Goal: Task Accomplishment & Management: Use online tool/utility

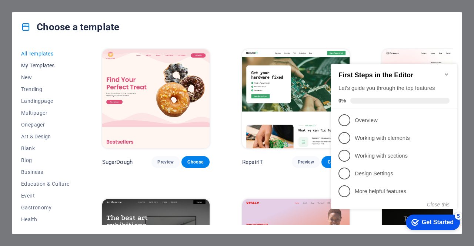
click at [40, 65] on span "My Templates" at bounding box center [45, 66] width 49 height 6
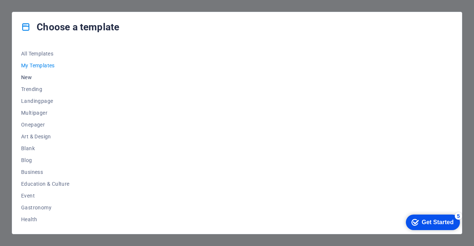
click at [32, 80] on span "New" at bounding box center [45, 77] width 49 height 6
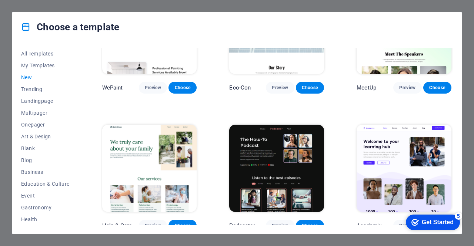
scroll to position [622, 0]
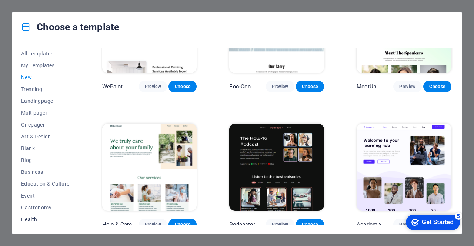
click at [33, 221] on span "Health" at bounding box center [45, 220] width 49 height 6
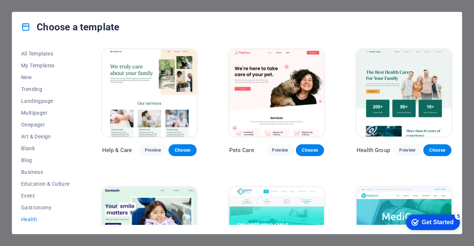
click at [424, 75] on img at bounding box center [404, 92] width 95 height 87
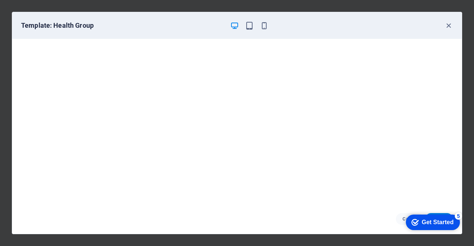
scroll to position [1, 0]
click at [448, 21] on icon "button" at bounding box center [449, 25] width 9 height 9
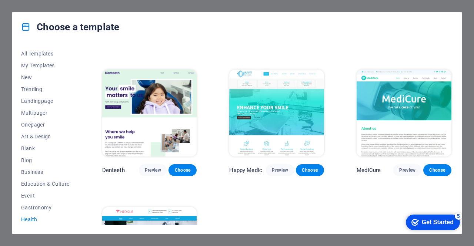
scroll to position [118, 0]
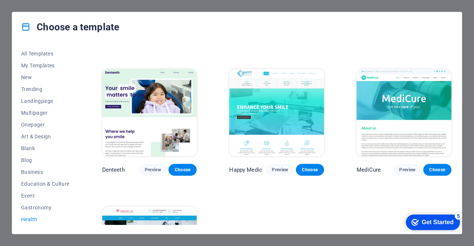
click at [287, 108] on img at bounding box center [276, 112] width 95 height 87
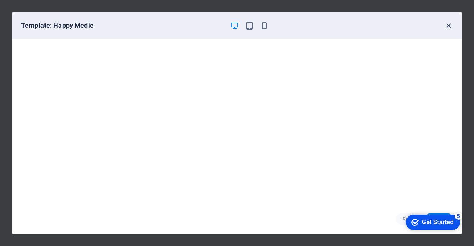
click at [448, 24] on icon "button" at bounding box center [449, 25] width 9 height 9
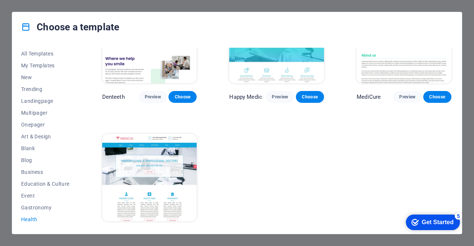
scroll to position [204, 0]
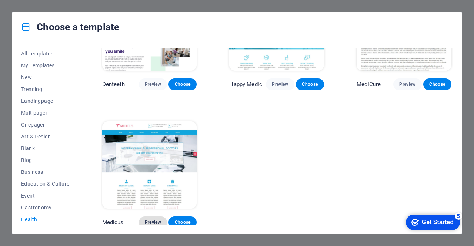
click at [155, 220] on span "Preview" at bounding box center [153, 223] width 16 height 6
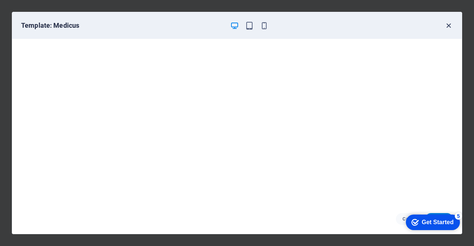
click at [451, 24] on icon "button" at bounding box center [449, 25] width 9 height 9
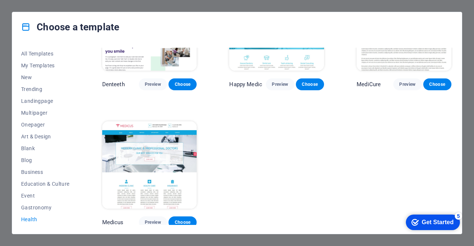
scroll to position [0, 0]
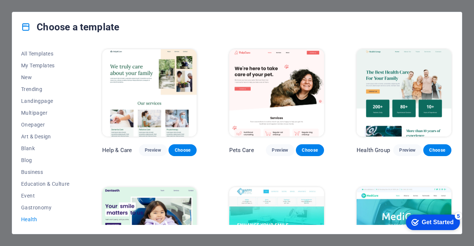
click at [161, 98] on img at bounding box center [149, 92] width 95 height 87
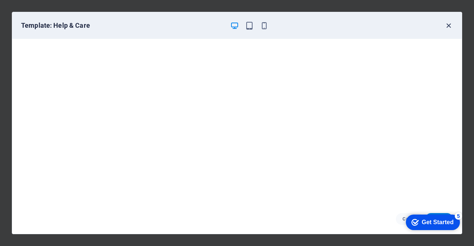
click at [450, 24] on icon "button" at bounding box center [449, 25] width 9 height 9
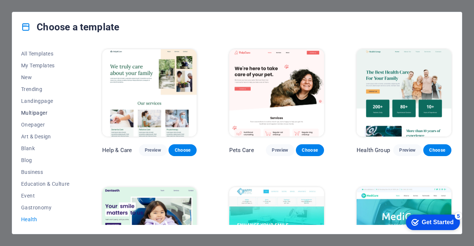
click at [42, 112] on span "Multipager" at bounding box center [45, 113] width 49 height 6
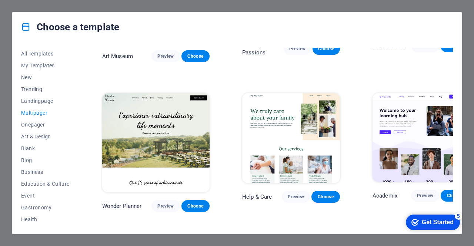
scroll to position [288, 0]
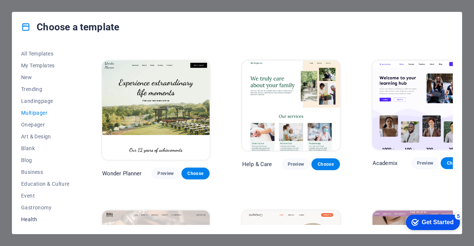
click at [33, 222] on span "Health" at bounding box center [45, 220] width 49 height 6
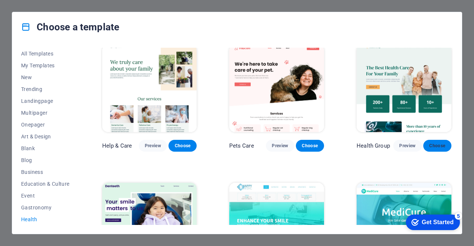
click at [426, 143] on button "Choose" at bounding box center [437, 146] width 28 height 12
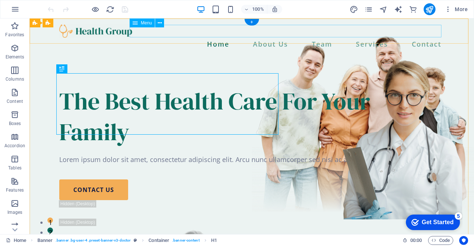
click at [271, 38] on nav "Home About Us Team Services Contact" at bounding box center [251, 44] width 385 height 13
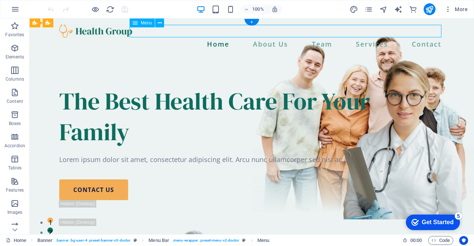
click at [263, 38] on nav "Home About Us Team Services Contact" at bounding box center [251, 44] width 385 height 13
select select
select select "1"
select select
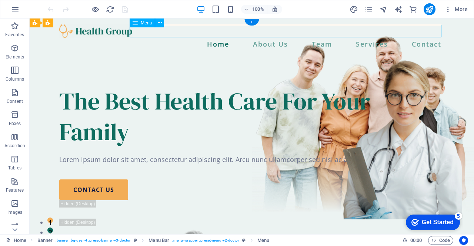
select select "2"
select select
select select "3"
select select
select select "10"
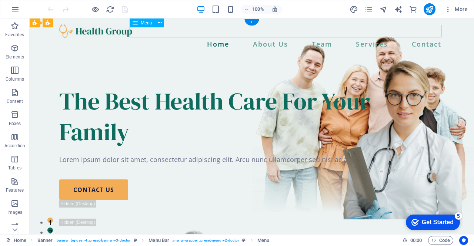
select select
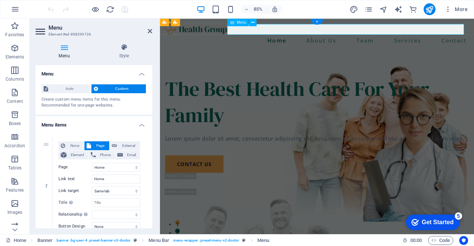
click at [325, 38] on nav "Home About Us Team Services Contact" at bounding box center [345, 44] width 358 height 13
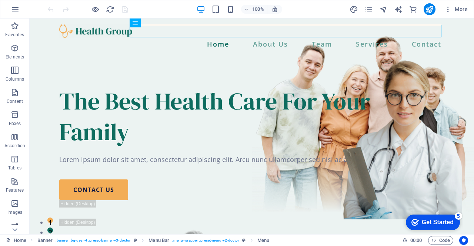
scroll to position [139, 0]
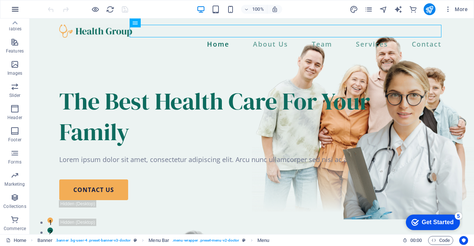
click at [8, 8] on button "button" at bounding box center [15, 9] width 18 height 18
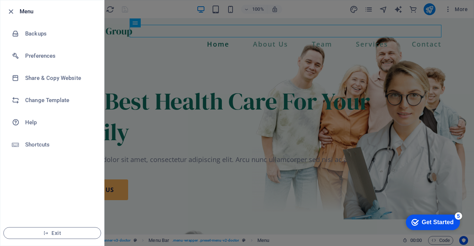
click at [306, 82] on div at bounding box center [237, 123] width 474 height 246
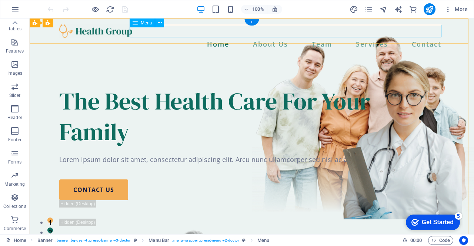
click at [263, 38] on nav "Home About Us Team Services Contact" at bounding box center [251, 44] width 385 height 13
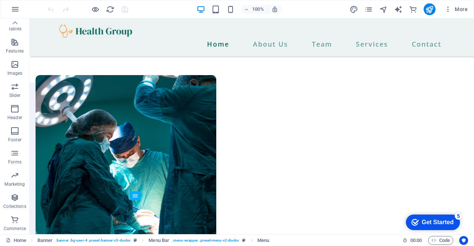
scroll to position [617, 0]
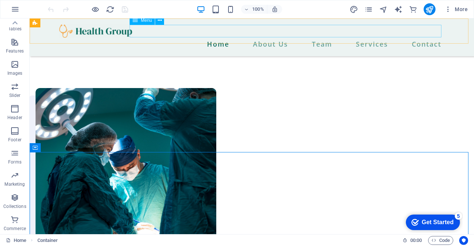
click at [326, 38] on nav "Home About Us Team Services Contact" at bounding box center [251, 44] width 385 height 13
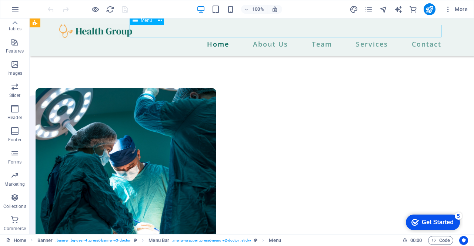
click at [326, 38] on nav "Home About Us Team Services Contact" at bounding box center [251, 44] width 385 height 13
click at [145, 23] on span "Menu" at bounding box center [146, 20] width 11 height 4
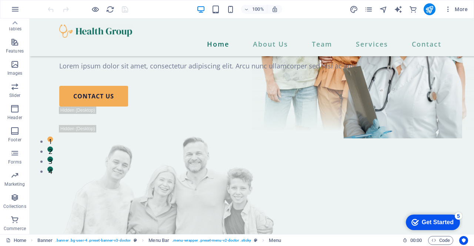
scroll to position [33, 0]
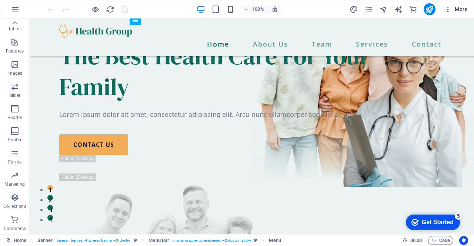
click at [461, 10] on span "More" at bounding box center [456, 9] width 23 height 7
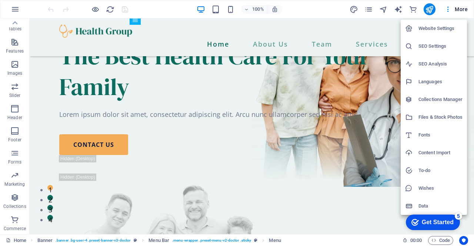
drag, startPoint x: 470, startPoint y: 34, endPoint x: 472, endPoint y: 57, distance: 23.0
click at [472, 57] on div at bounding box center [237, 123] width 474 height 246
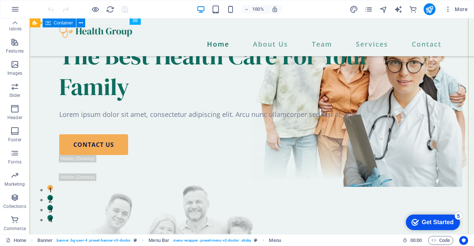
click at [363, 69] on div "The Best Health Care For Your Family Lorem ipsum dolor sit amet, consectetur ad…" at bounding box center [252, 188] width 445 height 405
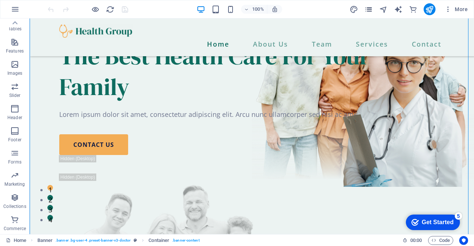
click at [366, 9] on icon "pages" at bounding box center [369, 9] width 9 height 9
click at [368, 8] on icon "pages" at bounding box center [369, 9] width 9 height 9
click at [371, 12] on icon "pages" at bounding box center [369, 9] width 9 height 9
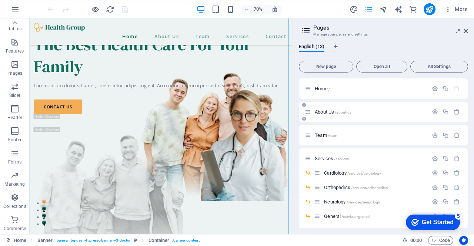
click at [332, 115] on div "About Us /about-us" at bounding box center [366, 112] width 123 height 9
click at [308, 112] on icon at bounding box center [308, 112] width 6 height 6
click at [304, 106] on icon at bounding box center [304, 105] width 4 height 4
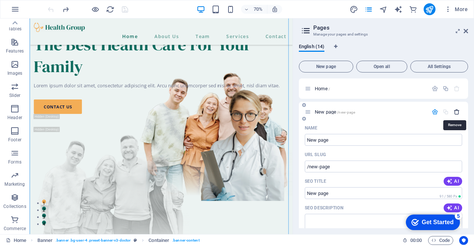
click at [457, 112] on icon "button" at bounding box center [457, 112] width 6 height 6
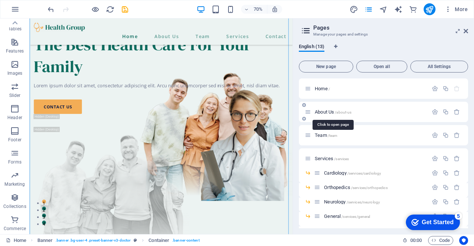
click at [332, 112] on span "About Us /about-us" at bounding box center [333, 112] width 37 height 6
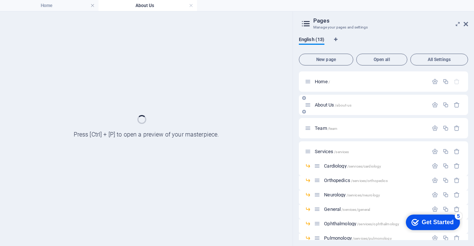
scroll to position [0, 0]
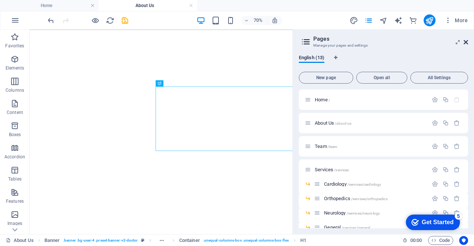
click at [466, 40] on icon at bounding box center [466, 42] width 4 height 6
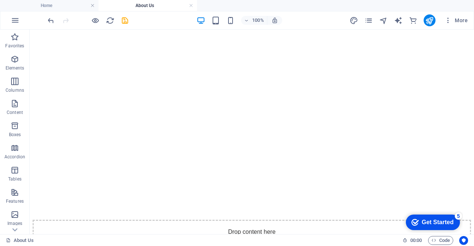
scroll to position [193, 0]
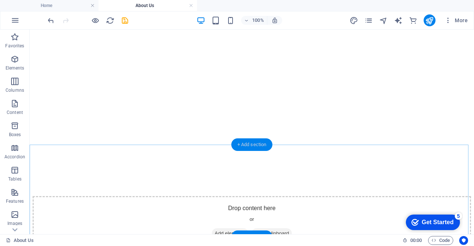
click at [239, 146] on div "+ Add section" at bounding box center [252, 145] width 41 height 13
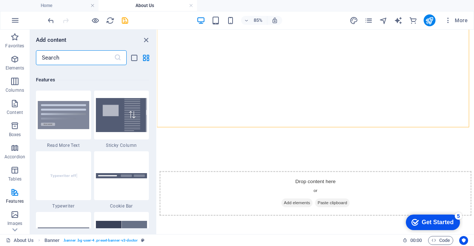
scroll to position [2963, 0]
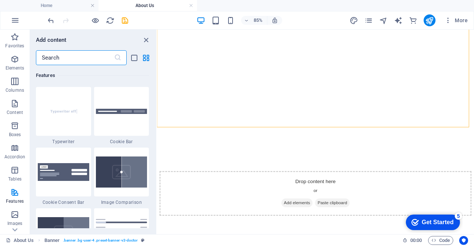
drag, startPoint x: 155, startPoint y: 95, endPoint x: 3, endPoint y: 117, distance: 154.3
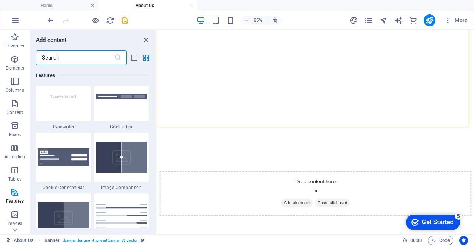
click at [97, 60] on input "text" at bounding box center [75, 57] width 78 height 15
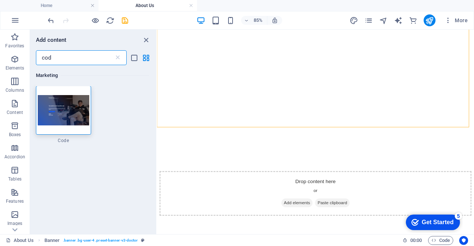
scroll to position [0, 0]
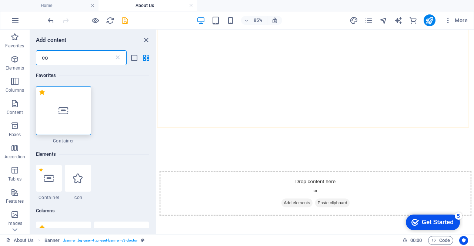
type input "c"
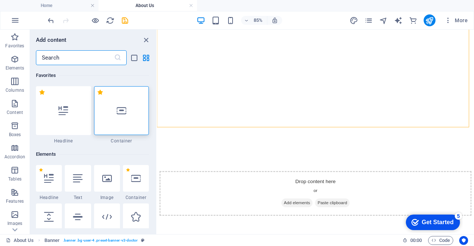
type input "s"
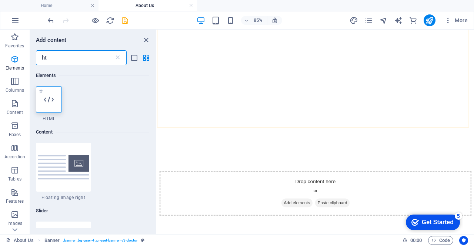
type input "ht"
click at [44, 103] on icon at bounding box center [49, 100] width 10 height 10
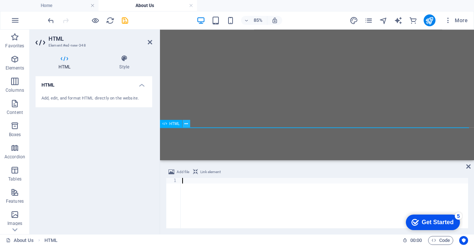
type textarea "</html>"
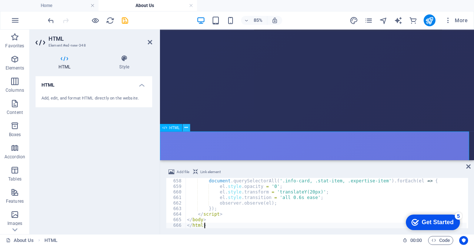
scroll to position [3658, 0]
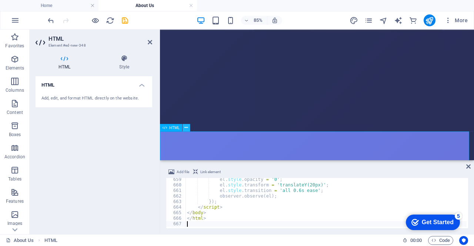
type textarea "</html>"
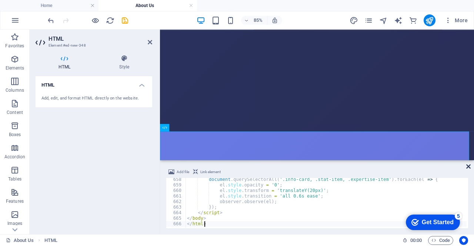
click at [468, 166] on icon at bounding box center [468, 167] width 4 height 6
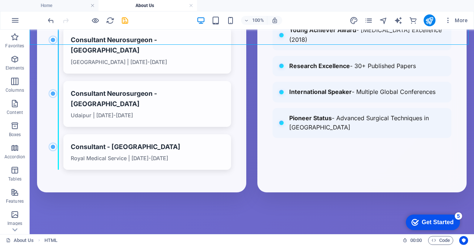
scroll to position [1269, 0]
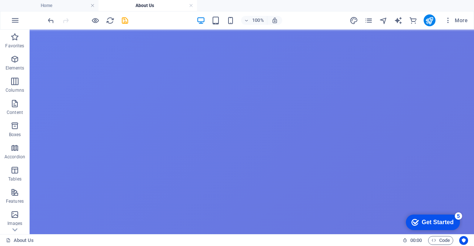
scroll to position [0, 0]
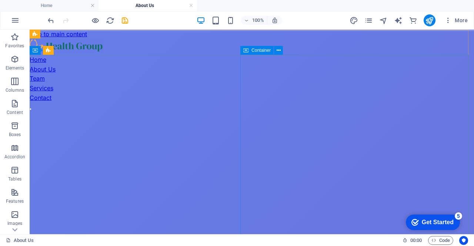
click at [263, 52] on span "Container" at bounding box center [261, 50] width 19 height 4
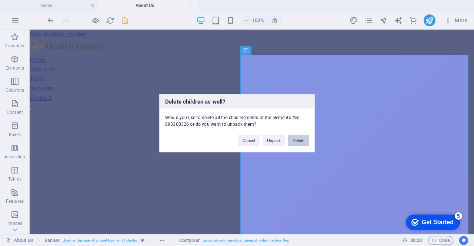
click at [294, 138] on button "Delete" at bounding box center [298, 140] width 21 height 11
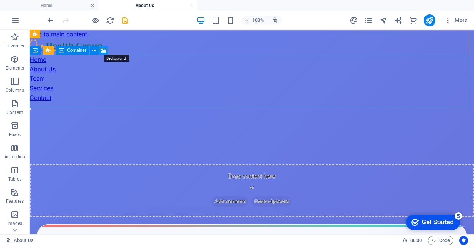
click at [102, 50] on icon at bounding box center [104, 51] width 6 height 8
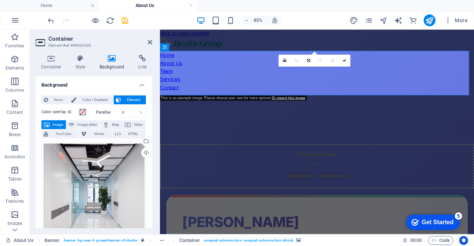
click at [149, 46] on header "Container Element #ed-898300320" at bounding box center [94, 39] width 117 height 19
click at [151, 43] on icon at bounding box center [150, 42] width 4 height 6
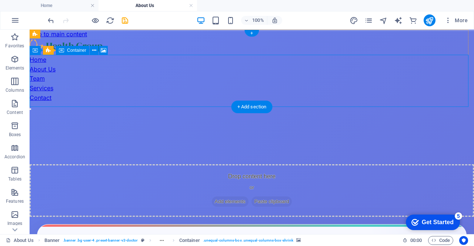
click at [159, 164] on div "Drop content here or Add elements Paste clipboard" at bounding box center [252, 190] width 445 height 53
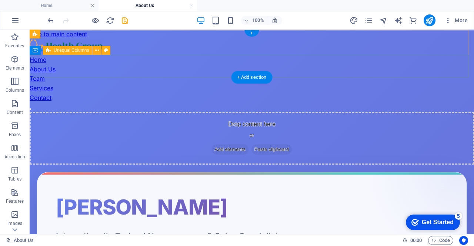
click at [283, 144] on span "Paste clipboard" at bounding box center [272, 149] width 41 height 10
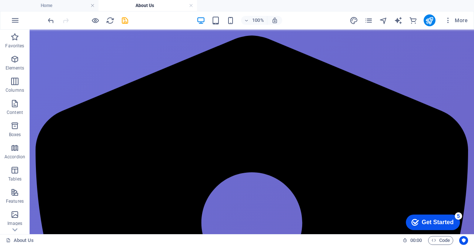
scroll to position [1044, 0]
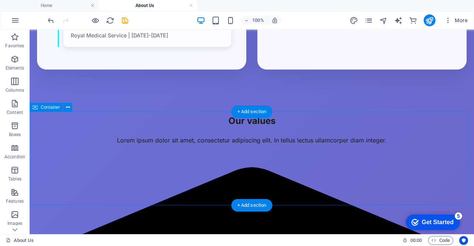
click at [50, 117] on div "Our values Lorem ipsum dolor sit amet, consectetur adipiscing elit. In tellus l…" at bounding box center [252, 113] width 445 height 72
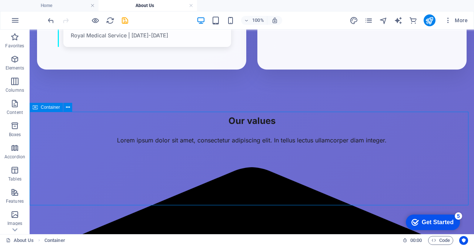
click at [49, 110] on span "Container" at bounding box center [50, 107] width 19 height 4
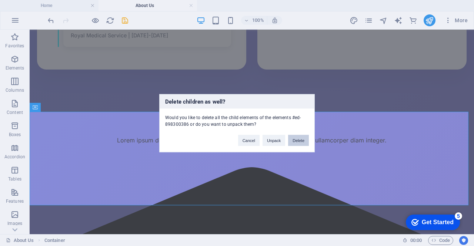
click at [302, 139] on button "Delete" at bounding box center [298, 140] width 21 height 11
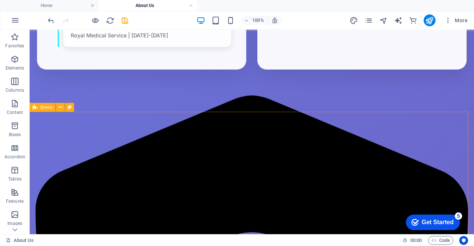
click at [51, 111] on div "Boxes" at bounding box center [43, 107] width 26 height 9
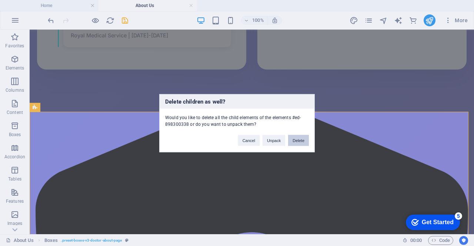
click at [296, 140] on button "Delete" at bounding box center [298, 140] width 21 height 11
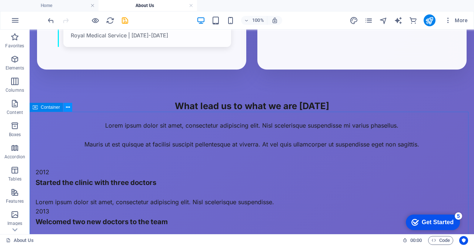
click at [67, 109] on icon at bounding box center [68, 108] width 4 height 8
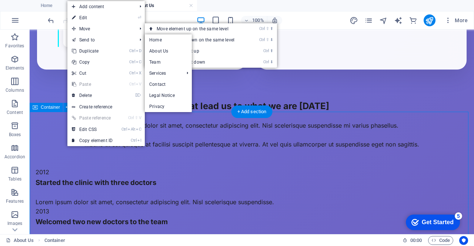
click at [50, 149] on div "What lead us to what we are [DATE] Lorem ipsum dolor sit amet, consectetur adip…" at bounding box center [252, 115] width 445 height 76
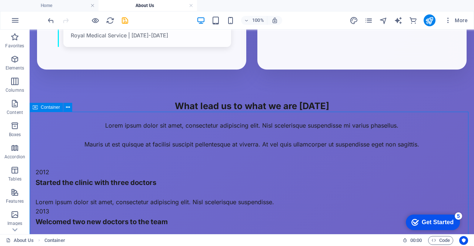
click at [52, 108] on span "Container" at bounding box center [50, 107] width 19 height 4
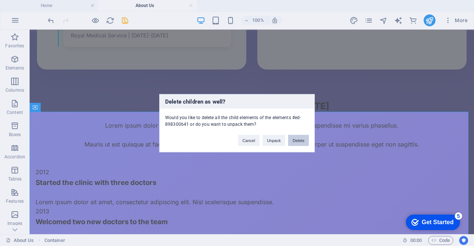
click at [296, 143] on button "Delete" at bounding box center [298, 140] width 21 height 11
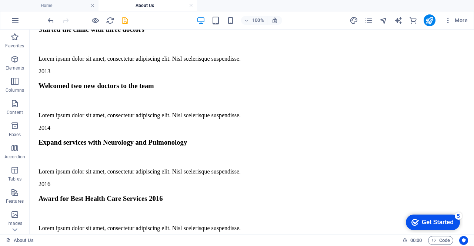
scroll to position [0, 0]
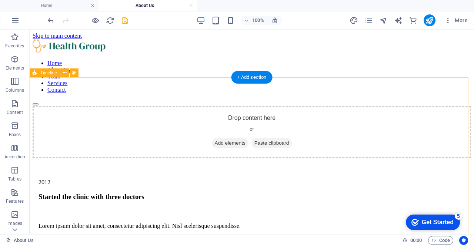
click at [47, 74] on span "Timeline" at bounding box center [48, 73] width 17 height 4
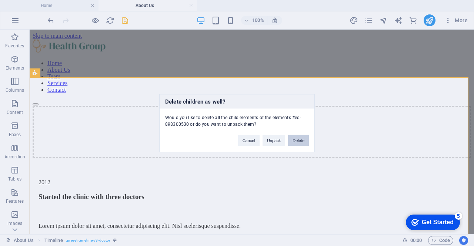
click at [304, 141] on button "Delete" at bounding box center [298, 140] width 21 height 11
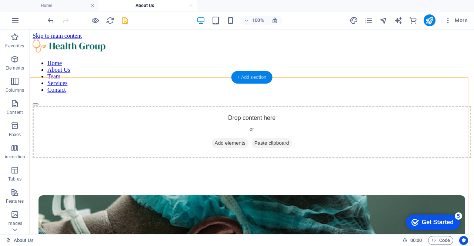
click at [237, 77] on div "+ Add section" at bounding box center [252, 77] width 41 height 13
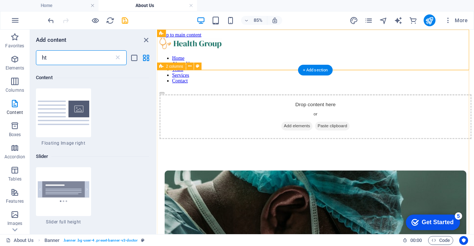
scroll to position [57, 0]
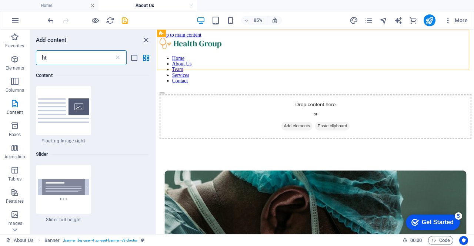
click at [71, 57] on input "ht" at bounding box center [75, 57] width 78 height 15
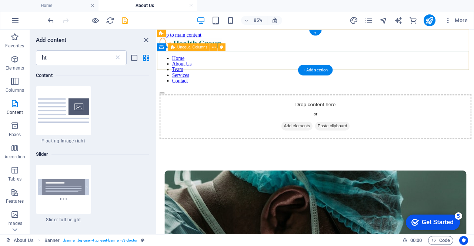
click at [340, 106] on div "Drop content here or Add elements Paste clipboard" at bounding box center [343, 132] width 367 height 53
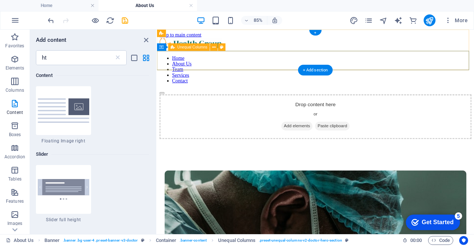
click at [340, 106] on div "Drop content here or Add elements Paste clipboard" at bounding box center [343, 132] width 367 height 53
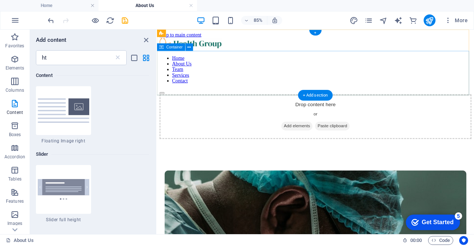
click at [322, 138] on span "Add elements" at bounding box center [321, 143] width 37 height 10
click at [323, 138] on span "Add elements" at bounding box center [321, 143] width 37 height 10
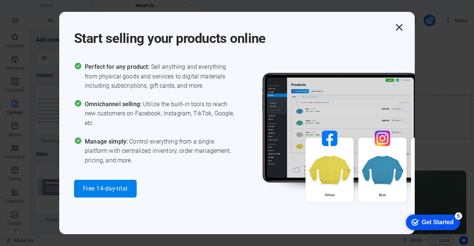
click at [401, 26] on icon "button" at bounding box center [399, 27] width 13 height 13
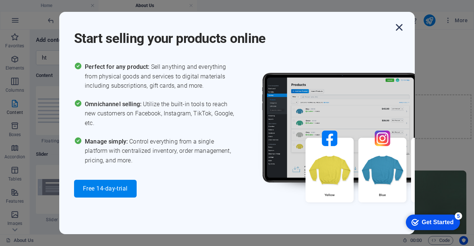
click at [400, 29] on icon "button" at bounding box center [399, 27] width 13 height 13
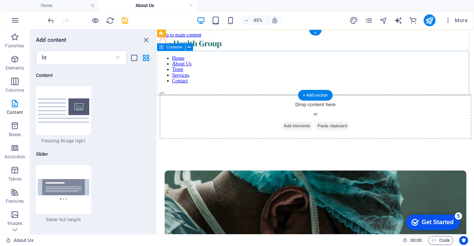
click at [310, 138] on span "Add elements" at bounding box center [321, 143] width 37 height 10
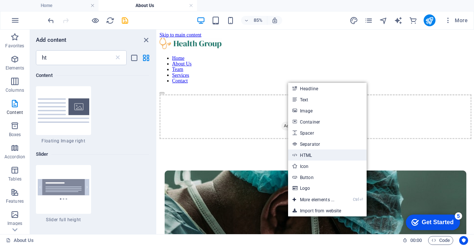
click at [306, 156] on link "HTML" at bounding box center [327, 155] width 79 height 11
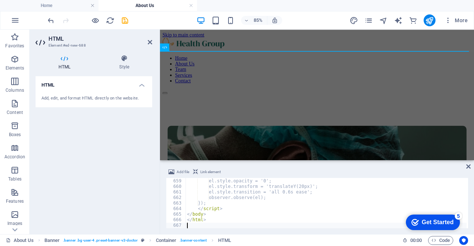
scroll to position [3656, 0]
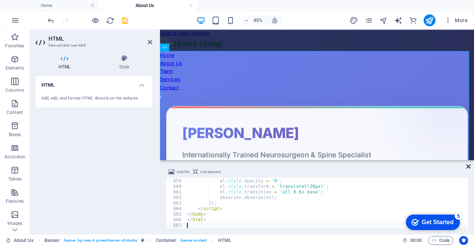
click at [468, 166] on icon at bounding box center [468, 167] width 4 height 6
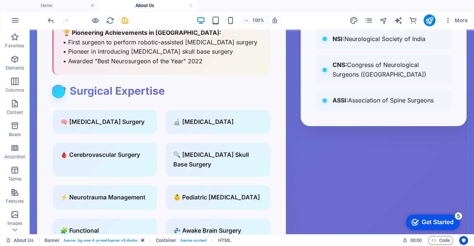
scroll to position [0, 0]
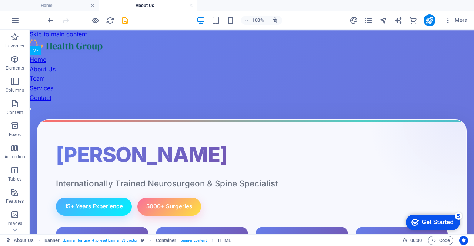
drag, startPoint x: 473, startPoint y: 46, endPoint x: 486, endPoint y: 56, distance: 16.3
click at [35, 50] on icon at bounding box center [35, 50] width 5 height 9
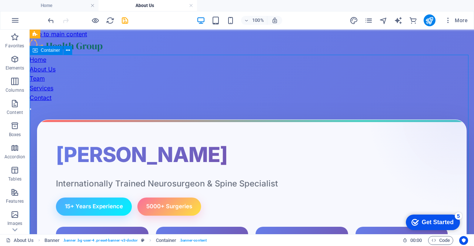
click at [35, 51] on icon at bounding box center [35, 50] width 5 height 9
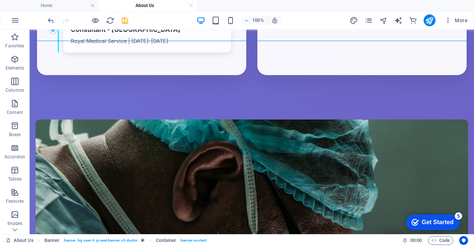
scroll to position [946, 0]
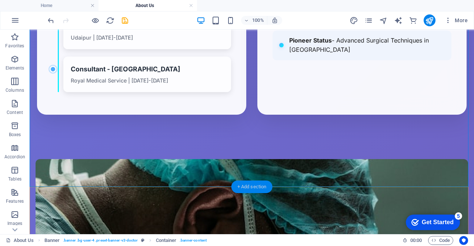
click at [237, 186] on div "+ Add section" at bounding box center [252, 187] width 41 height 13
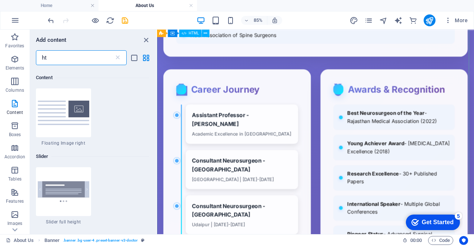
scroll to position [57, 0]
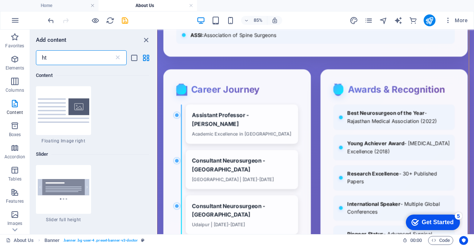
drag, startPoint x: 70, startPoint y: 56, endPoint x: 32, endPoint y: 52, distance: 38.3
click at [32, 52] on div "ht ​" at bounding box center [93, 57] width 126 height 15
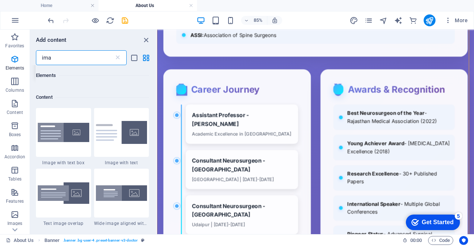
scroll to position [0, 0]
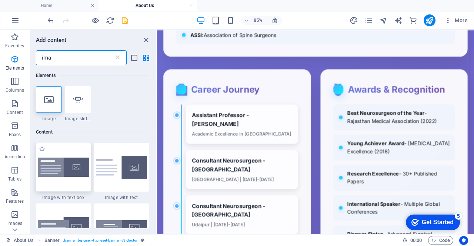
type input "ima"
click at [70, 164] on img at bounding box center [63, 168] width 51 height 20
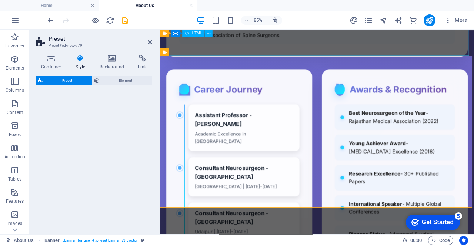
select select "rem"
select select "px"
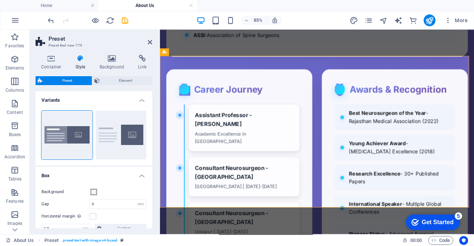
scroll to position [1286, 0]
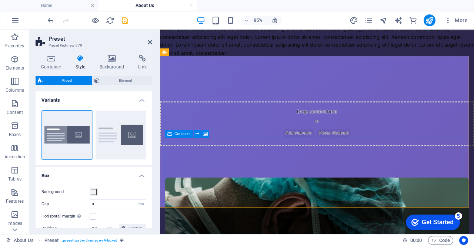
click at [304, 167] on div "Drop content here or Add elements Paste clipboard" at bounding box center [345, 140] width 370 height 53
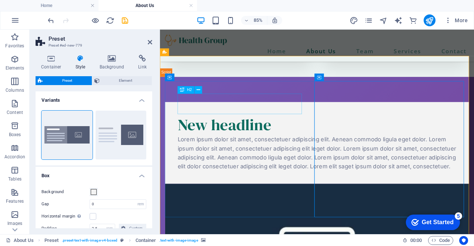
click at [269, 130] on div "New headline" at bounding box center [345, 142] width 328 height 24
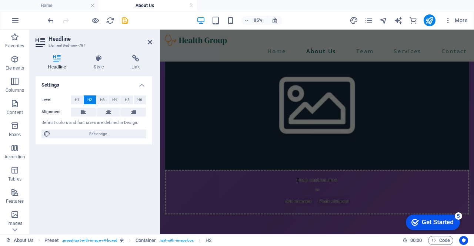
scroll to position [1267, 0]
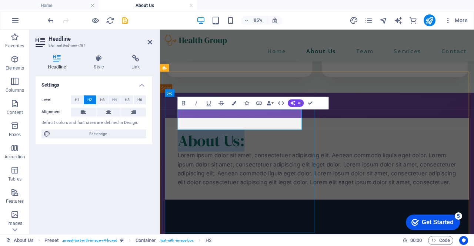
drag, startPoint x: 266, startPoint y: 137, endPoint x: 187, endPoint y: 135, distance: 79.3
click at [187, 149] on h2 "About Us:" at bounding box center [345, 161] width 328 height 24
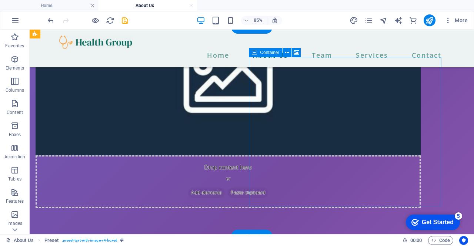
scroll to position [1106, 0]
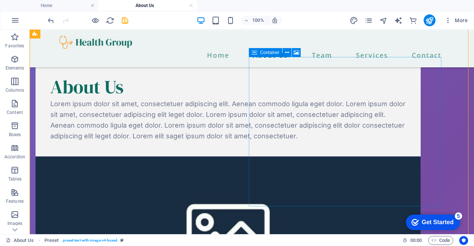
click at [266, 53] on span "Container" at bounding box center [269, 52] width 19 height 4
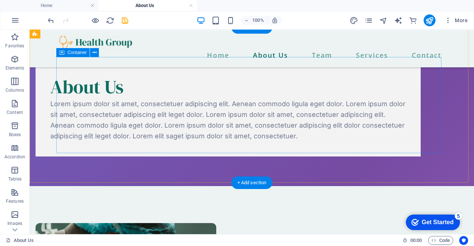
click at [242, 66] on div "About Us Lorem ipsum dolor sit amet, consectetuer adipiscing elit. Aenean commo…" at bounding box center [228, 108] width 385 height 96
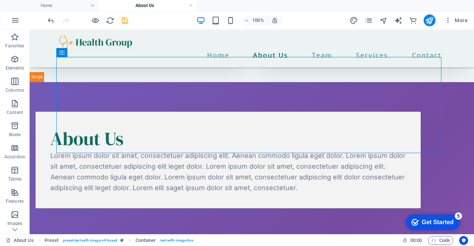
scroll to position [1040, 0]
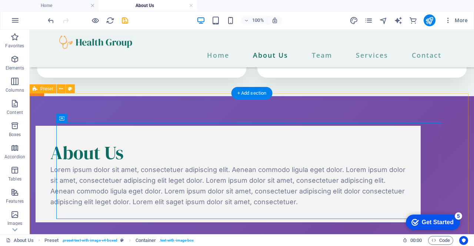
click at [223, 96] on div "About Us Lorem ipsum dolor sit amet, consectetuer adipiscing elit. Aenean commo…" at bounding box center [252, 174] width 445 height 156
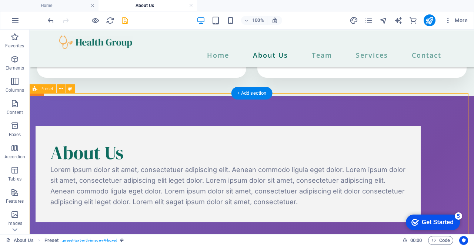
click at [219, 96] on div "About Us Lorem ipsum dolor sit amet, consectetuer adipiscing elit. Aenean commo…" at bounding box center [252, 174] width 445 height 156
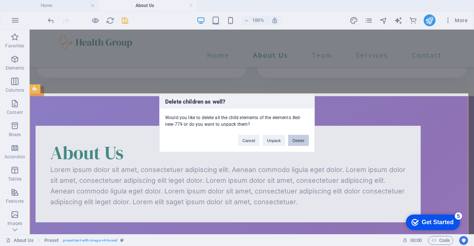
click at [296, 140] on button "Delete" at bounding box center [298, 140] width 21 height 11
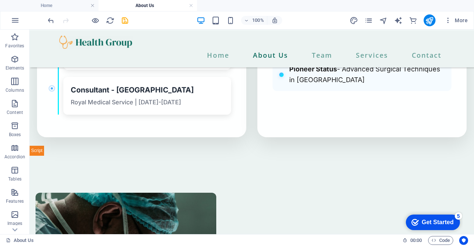
scroll to position [943, 0]
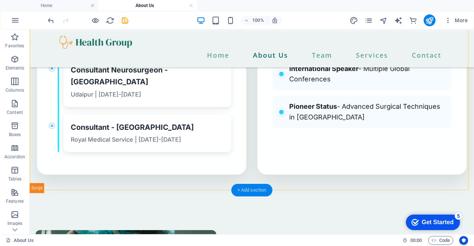
click at [245, 192] on div "+ Add section" at bounding box center [252, 190] width 41 height 13
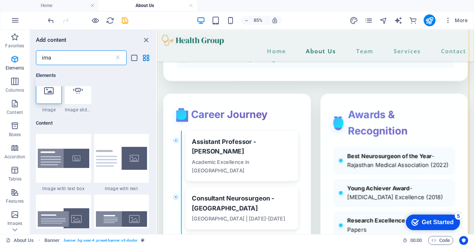
scroll to position [0, 0]
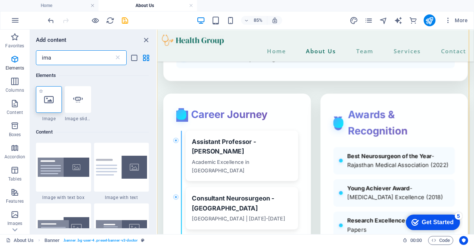
click at [52, 109] on div at bounding box center [49, 99] width 26 height 27
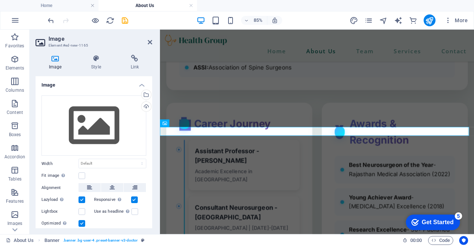
scroll to position [1202, 0]
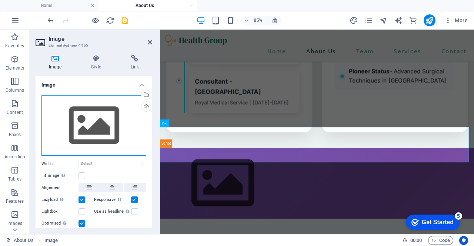
click at [83, 117] on div "Drag files here, click to choose files or select files from Files or our free s…" at bounding box center [93, 126] width 105 height 61
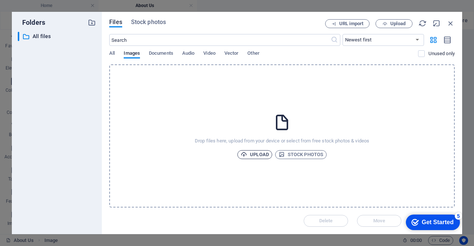
click at [263, 155] on span "Upload" at bounding box center [255, 154] width 28 height 9
click at [449, 23] on icon "button" at bounding box center [451, 23] width 8 height 8
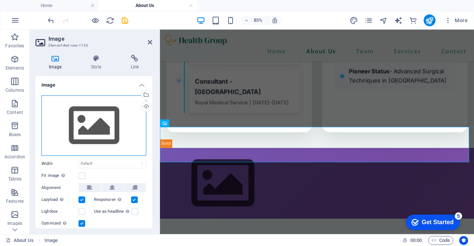
click at [96, 117] on div "Drag files here, click to choose files or select files from Files or our free s…" at bounding box center [93, 126] width 105 height 61
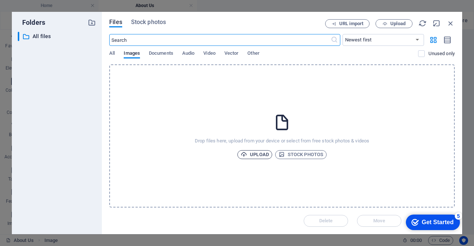
click at [265, 156] on span "Upload" at bounding box center [255, 154] width 28 height 9
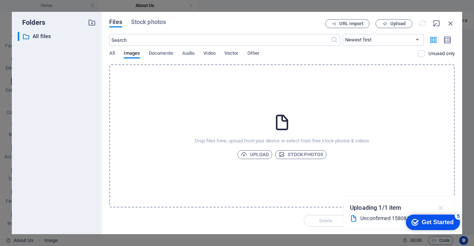
click at [441, 208] on icon "button" at bounding box center [441, 208] width 9 height 8
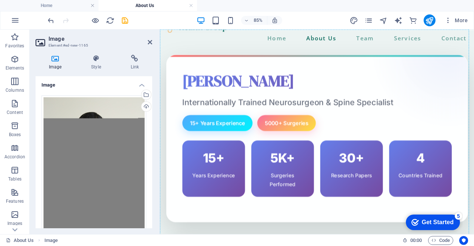
scroll to position [0, 0]
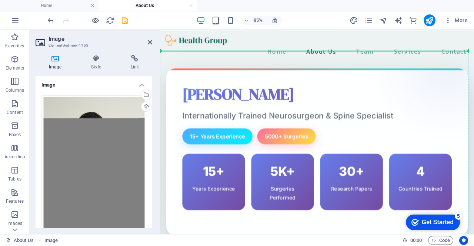
drag, startPoint x: 312, startPoint y: 117, endPoint x: 301, endPoint y: 58, distance: 60.2
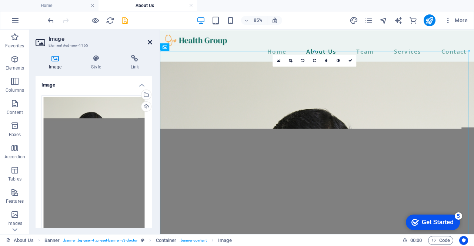
click at [149, 43] on icon at bounding box center [150, 42] width 4 height 6
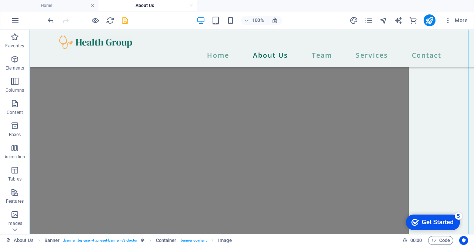
scroll to position [51, 0]
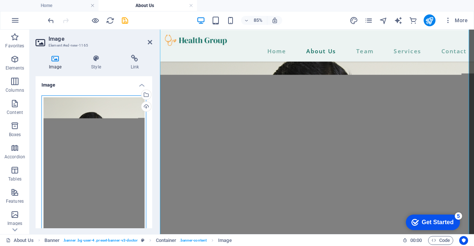
click at [104, 123] on div "Drag files here, click to choose files or select files from Files or our free s…" at bounding box center [93, 174] width 105 height 156
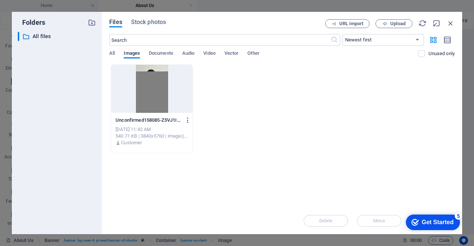
click at [187, 119] on icon "button" at bounding box center [188, 120] width 7 height 7
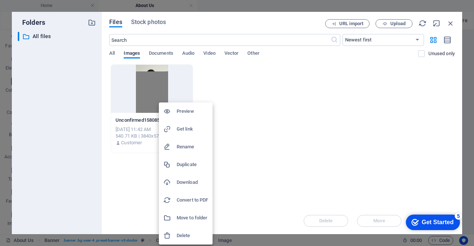
click at [189, 236] on h6 "Delete" at bounding box center [192, 236] width 31 height 9
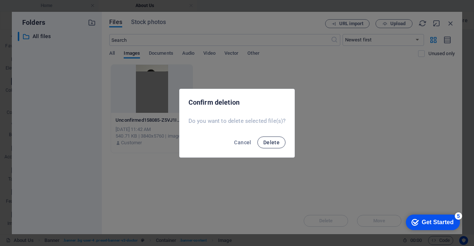
click at [270, 143] on span "Delete" at bounding box center [271, 143] width 16 height 6
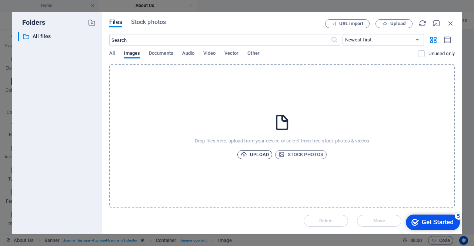
click at [262, 155] on span "Upload" at bounding box center [255, 154] width 28 height 9
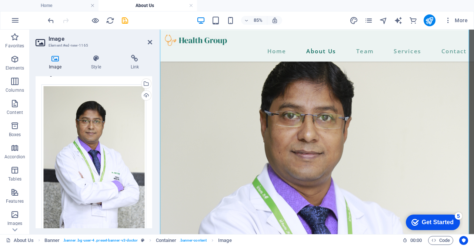
scroll to position [0, 0]
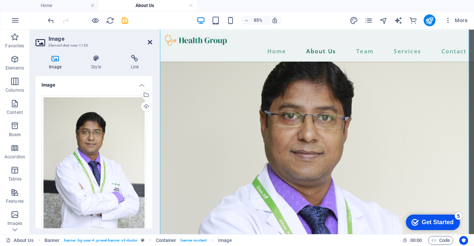
click at [152, 40] on icon at bounding box center [150, 42] width 4 height 6
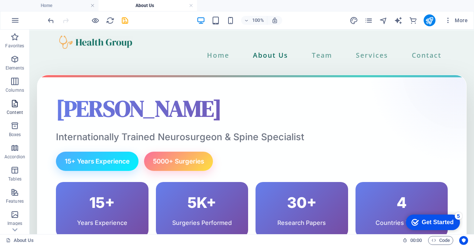
click at [16, 106] on icon "button" at bounding box center [14, 103] width 9 height 9
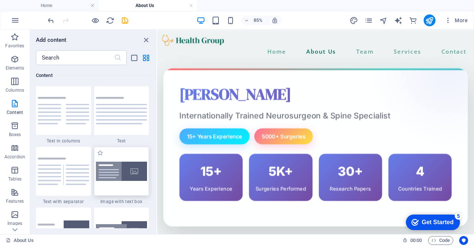
click at [117, 182] on div at bounding box center [121, 171] width 55 height 49
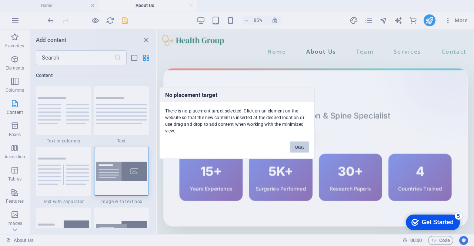
click at [302, 149] on button "Okay" at bounding box center [299, 147] width 19 height 11
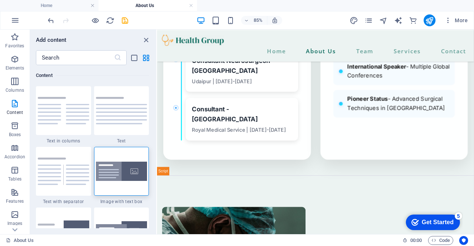
scroll to position [1129, 0]
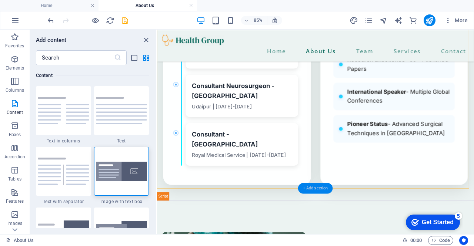
click at [305, 192] on div "+ Add section" at bounding box center [315, 188] width 35 height 11
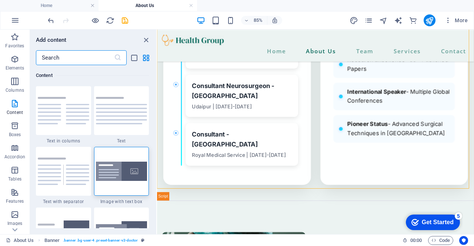
click at [70, 59] on input "text" at bounding box center [75, 57] width 78 height 15
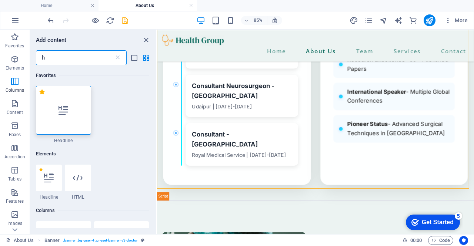
scroll to position [0, 0]
type input "h"
click at [70, 176] on div at bounding box center [78, 178] width 26 height 27
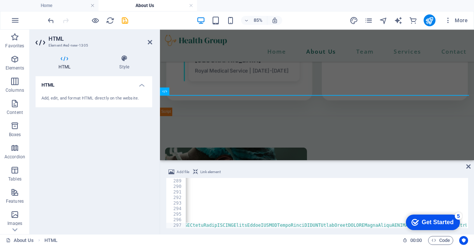
scroll to position [0, 20017]
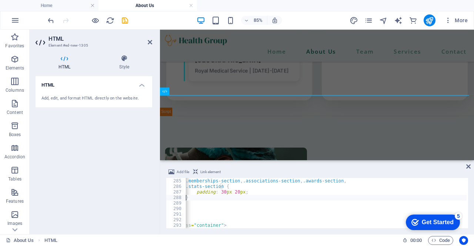
scroll to position [0, 34]
drag, startPoint x: 213, startPoint y: 200, endPoint x: 198, endPoint y: 200, distance: 14.8
type textarea "}"
click at [469, 164] on icon at bounding box center [468, 167] width 4 height 6
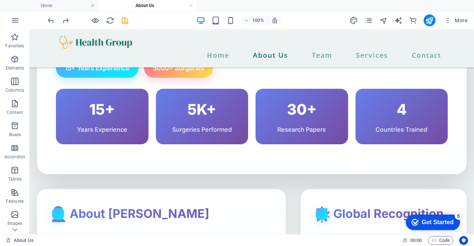
scroll to position [0, 0]
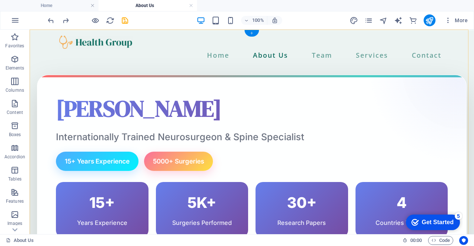
click at [251, 34] on div "+" at bounding box center [252, 33] width 14 height 7
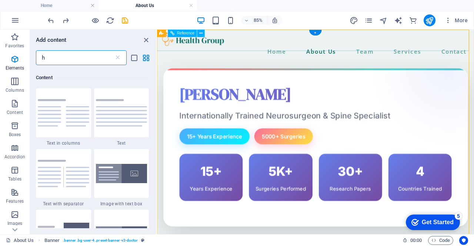
scroll to position [397, 0]
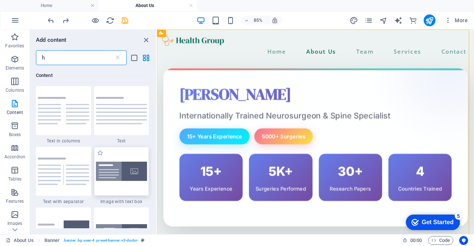
click at [111, 177] on img at bounding box center [121, 172] width 51 height 20
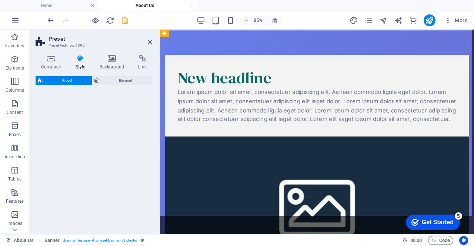
select select "rem"
select select "px"
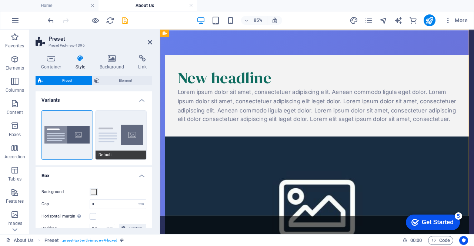
click at [100, 130] on button "Default" at bounding box center [121, 135] width 51 height 49
type input "2"
type input "0"
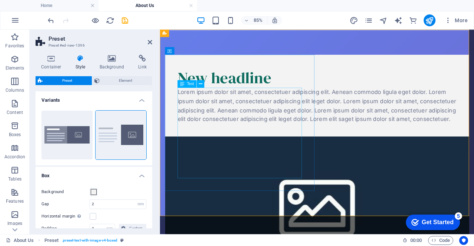
type input "0"
type input "2.5"
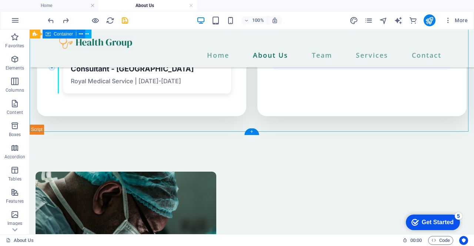
scroll to position [0, 0]
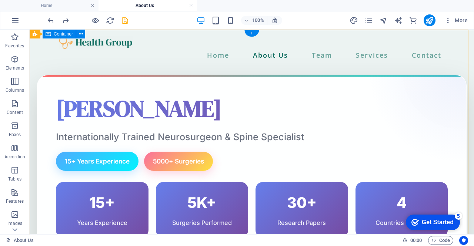
click at [250, 34] on div "+" at bounding box center [252, 33] width 14 height 7
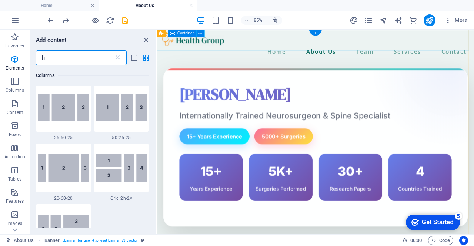
scroll to position [397, 0]
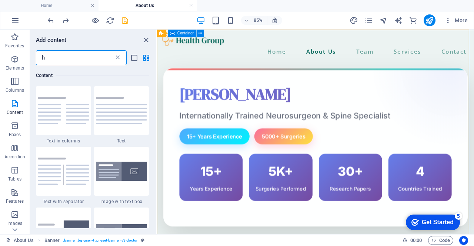
click at [117, 58] on icon at bounding box center [117, 57] width 7 height 7
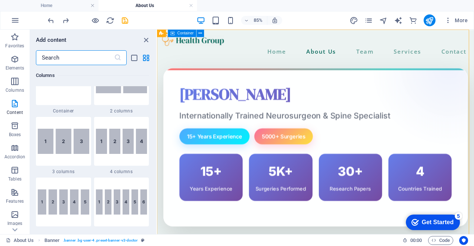
scroll to position [1296, 0]
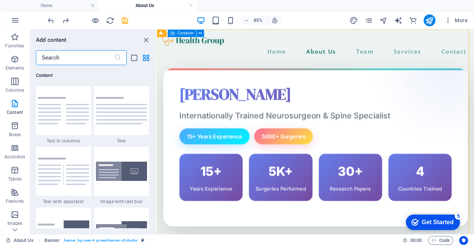
click at [106, 57] on input "text" at bounding box center [75, 57] width 78 height 15
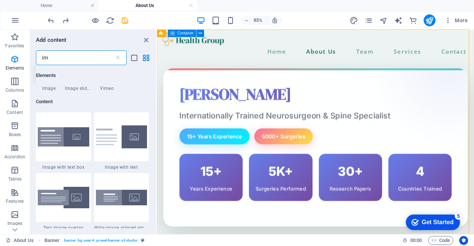
scroll to position [0, 0]
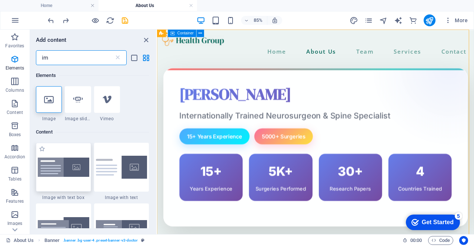
type input "im"
click at [64, 166] on img at bounding box center [63, 168] width 51 height 20
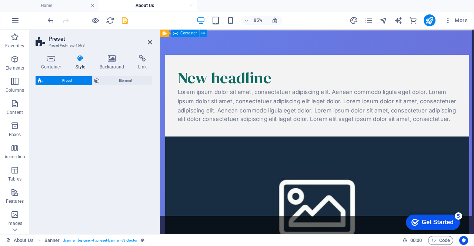
select select "rem"
select select "px"
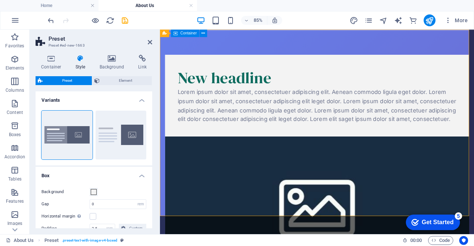
click at [410, 156] on figure at bounding box center [345, 236] width 358 height 160
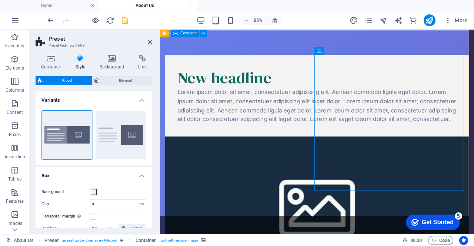
click at [413, 156] on figure at bounding box center [345, 236] width 358 height 160
click at [417, 156] on figure at bounding box center [345, 236] width 358 height 160
click at [100, 142] on button "Default" at bounding box center [121, 135] width 51 height 49
type input "2"
type input "0"
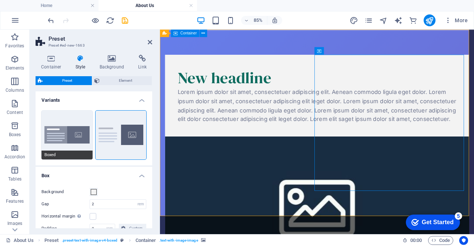
click at [81, 138] on button "Boxed" at bounding box center [66, 135] width 51 height 49
type input "0"
type input "2.5"
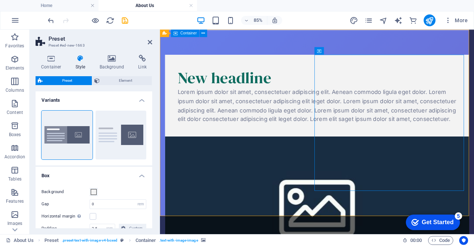
click at [413, 156] on figure at bounding box center [345, 236] width 358 height 160
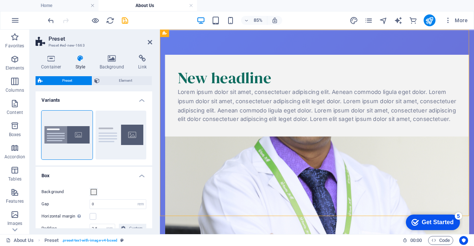
drag, startPoint x: 243, startPoint y: 34, endPoint x: 228, endPoint y: 139, distance: 106.3
click at [228, 139] on div "New headline Lorem ipsum dolor sit amet, consectetuer adipiscing elit. Aenean c…" at bounding box center [345, 214] width 370 height 369
drag, startPoint x: 286, startPoint y: 32, endPoint x: 295, endPoint y: 70, distance: 39.5
click at [295, 70] on div "New headline Lorem ipsum dolor sit amet, consectetuer adipiscing elit. Aenean c…" at bounding box center [345, 214] width 370 height 369
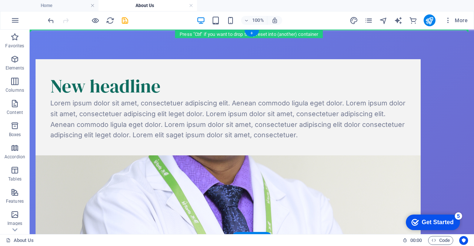
drag, startPoint x: 195, startPoint y: 243, endPoint x: 201, endPoint y: 37, distance: 206.1
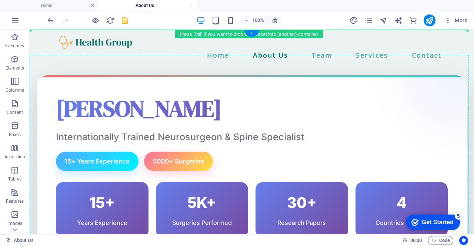
drag, startPoint x: 68, startPoint y: 119, endPoint x: 56, endPoint y: 67, distance: 53.1
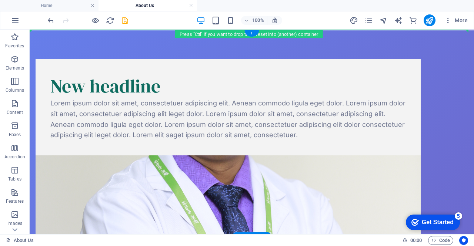
drag, startPoint x: 66, startPoint y: 210, endPoint x: 53, endPoint y: 32, distance: 178.7
